Goal: Information Seeking & Learning: Learn about a topic

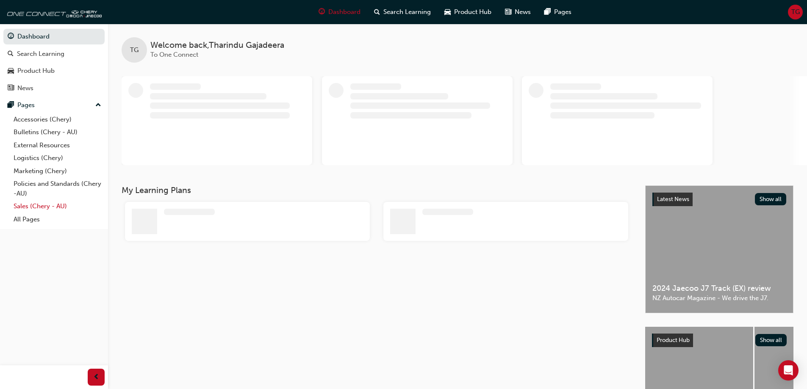
click at [48, 207] on link "Sales (Chery - AU)" at bounding box center [57, 206] width 94 height 13
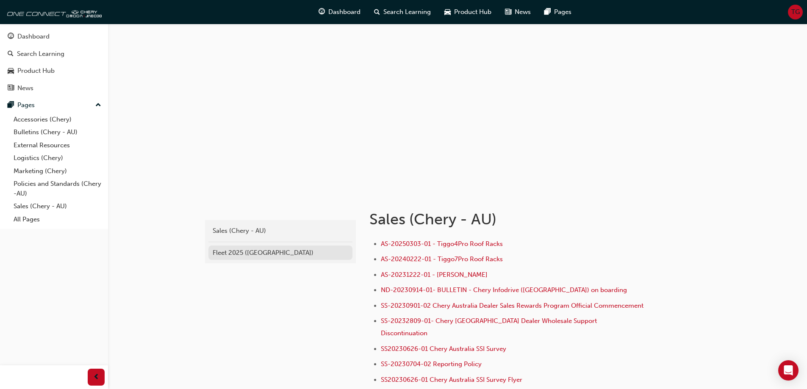
click at [237, 252] on div "Fleet 2025 ([GEOGRAPHIC_DATA])" at bounding box center [280, 253] width 135 height 10
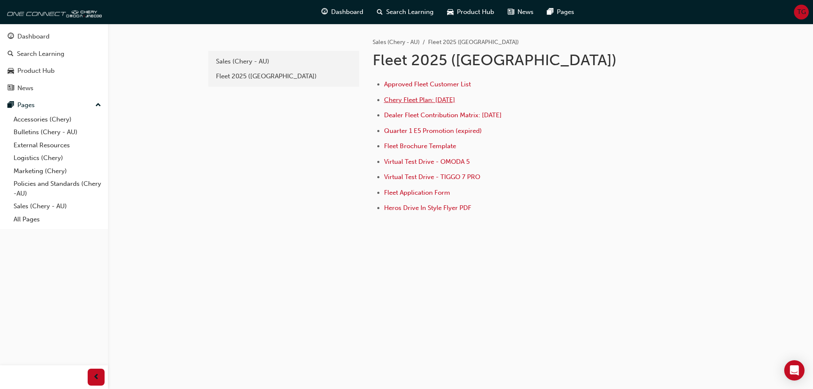
click at [432, 101] on span "Chery Fleet Plan: [DATE]" at bounding box center [419, 100] width 71 height 8
click at [467, 117] on span "Dealer Fleet Contribution Matrix: [DATE]" at bounding box center [443, 115] width 118 height 8
click at [432, 86] on span "Approved Fleet Customer List" at bounding box center [427, 84] width 87 height 8
